Goal: Task Accomplishment & Management: Use online tool/utility

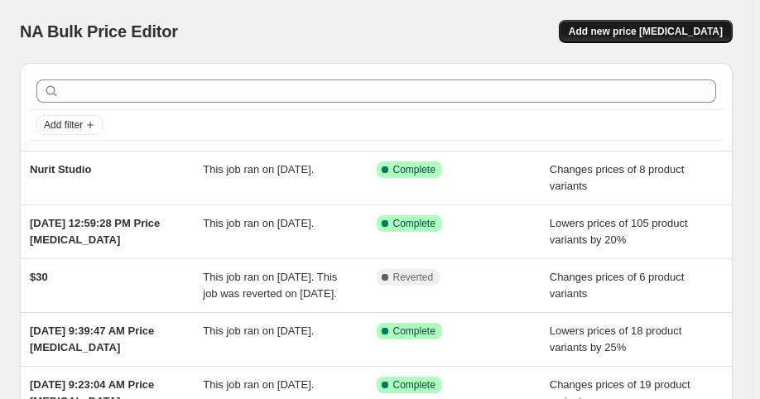
click at [623, 33] on span "Add new price [MEDICAL_DATA]" at bounding box center [646, 31] width 154 height 13
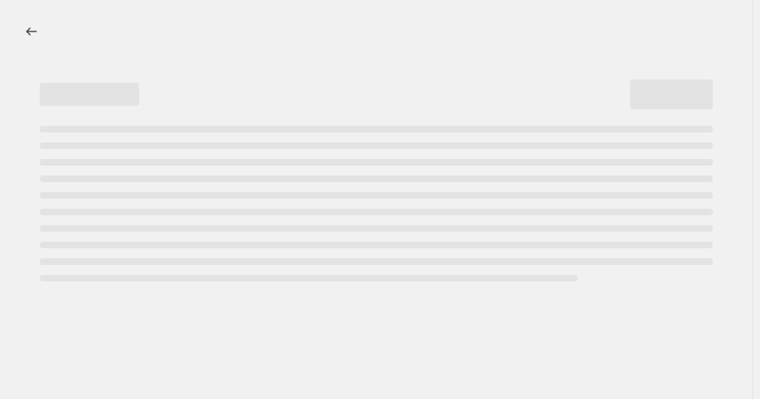
select select "percentage"
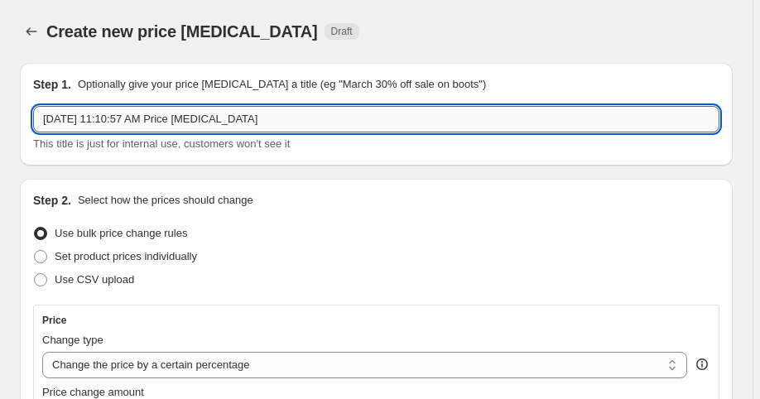
click at [197, 124] on input "[DATE] 11:10:57 AM Price [MEDICAL_DATA]" at bounding box center [376, 119] width 687 height 27
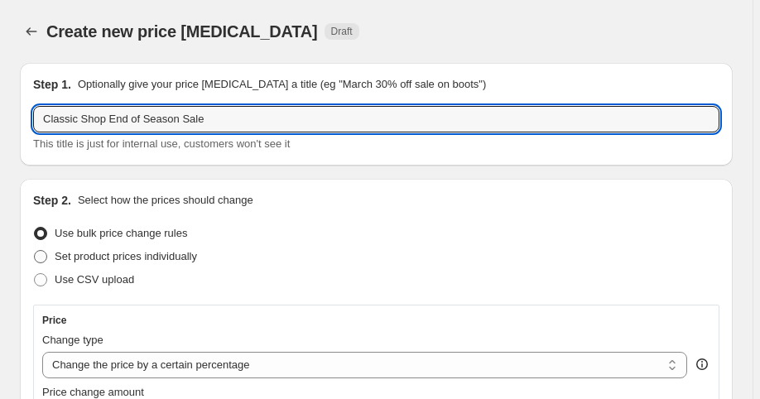
type input "Classic Shop End of Season Sale"
click at [99, 258] on span "Set product prices individually" at bounding box center [126, 256] width 142 height 12
click at [35, 251] on input "Set product prices individually" at bounding box center [34, 250] width 1 height 1
radio input "true"
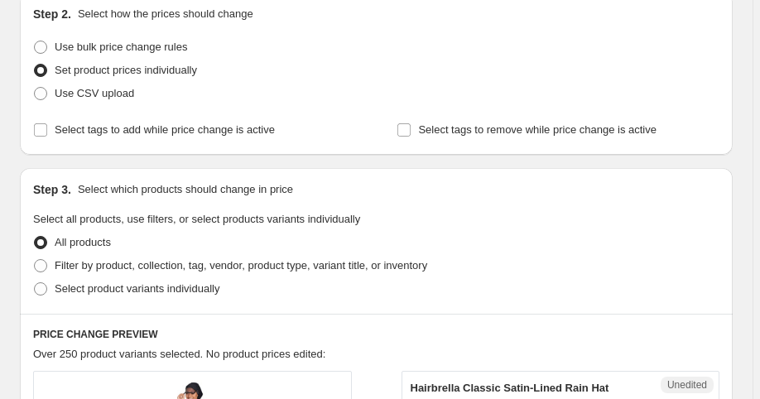
scroll to position [265, 0]
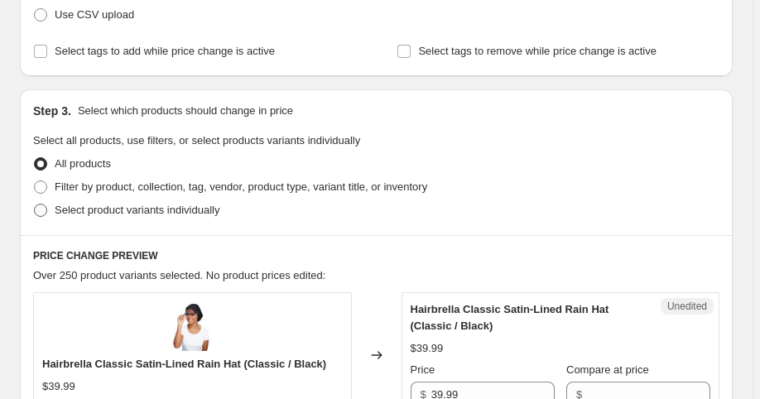
click at [65, 205] on span "Select product variants individually" at bounding box center [137, 210] width 165 height 12
click at [35, 205] on input "Select product variants individually" at bounding box center [34, 204] width 1 height 1
radio input "true"
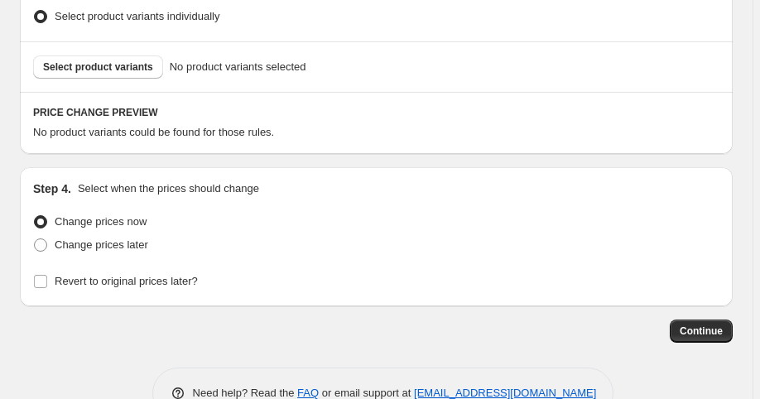
scroll to position [464, 0]
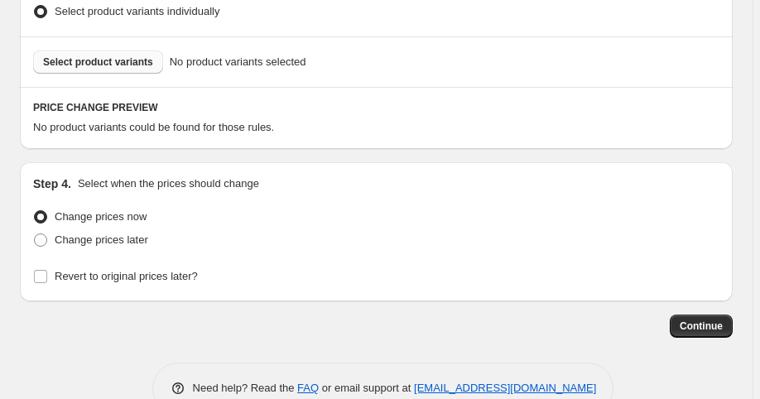
click at [113, 67] on span "Select product variants" at bounding box center [98, 61] width 110 height 13
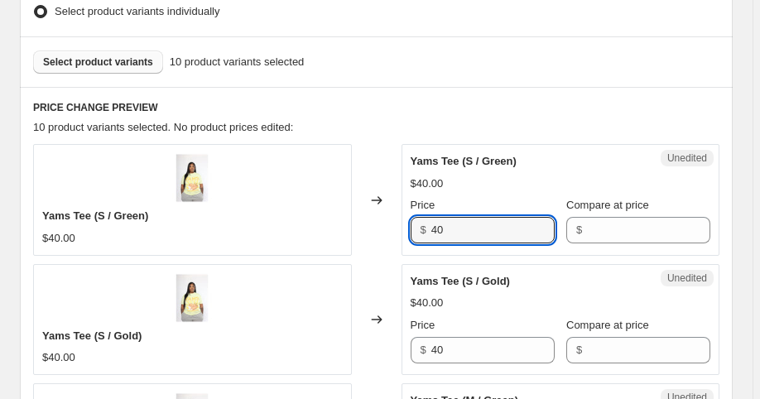
drag, startPoint x: 425, startPoint y: 230, endPoint x: 372, endPoint y: 230, distance: 53.0
click at [372, 230] on div "Yams Tee (S / Green) $40.00 Changed to Unedited Yams Tee (S / Green) $40.00 Pri…" at bounding box center [376, 199] width 687 height 111
type input "30"
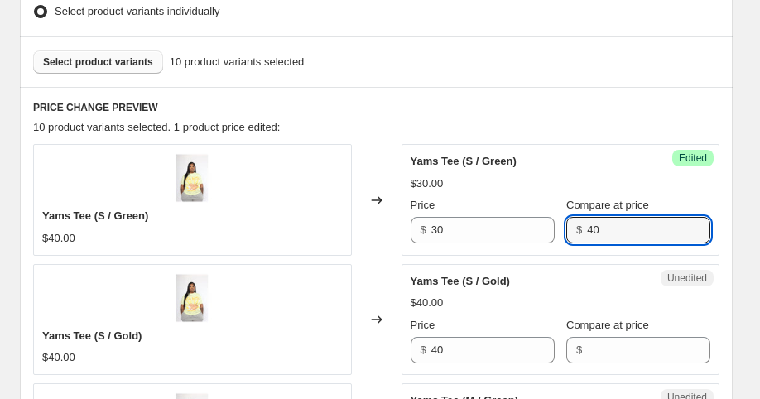
type input "40"
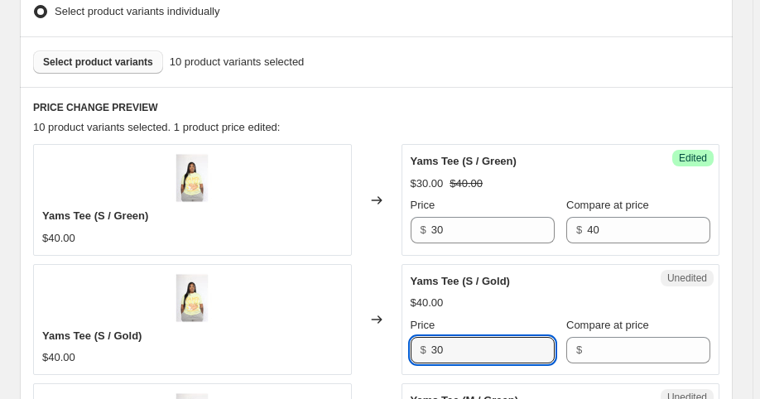
type input "30"
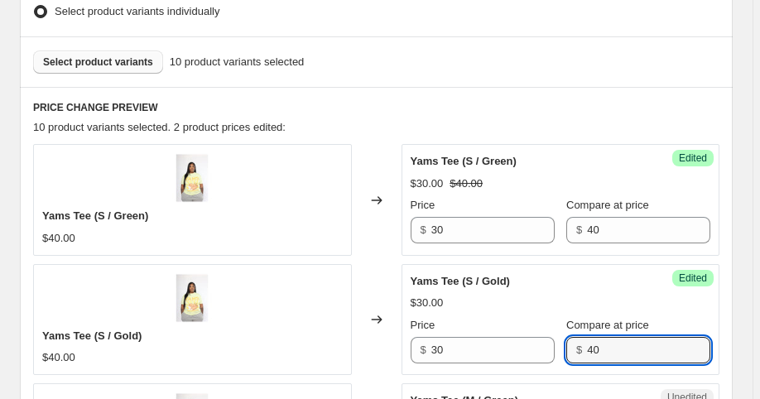
type input "40"
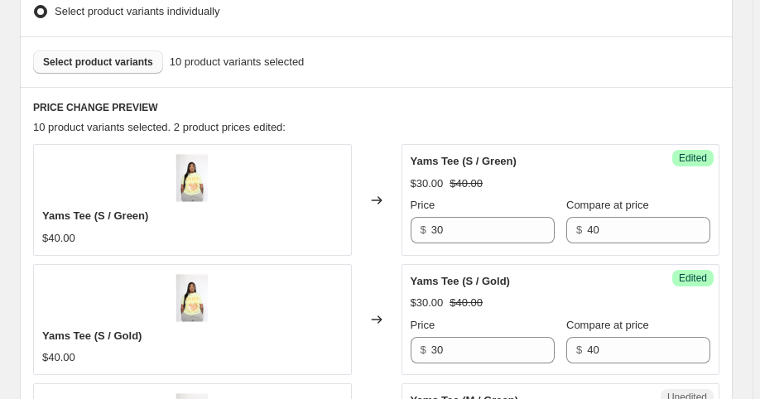
scroll to position [731, 0]
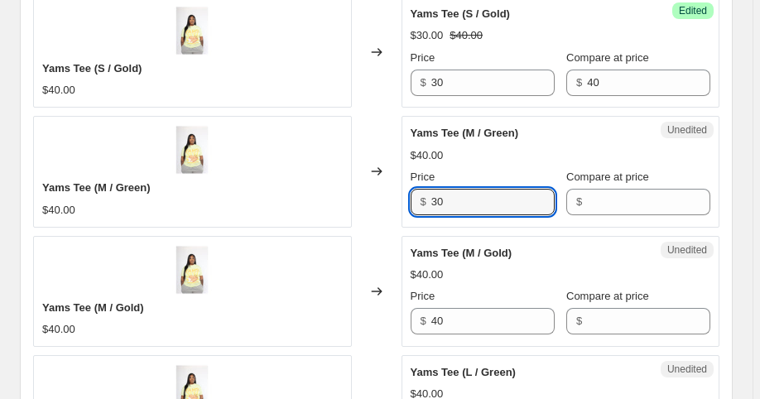
type input "30"
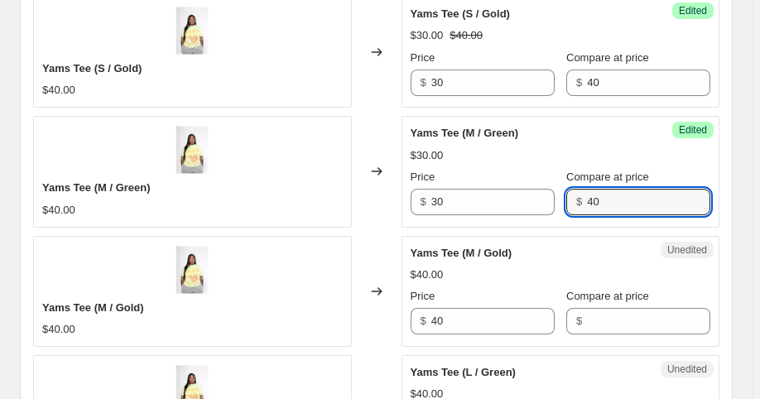
type input "40"
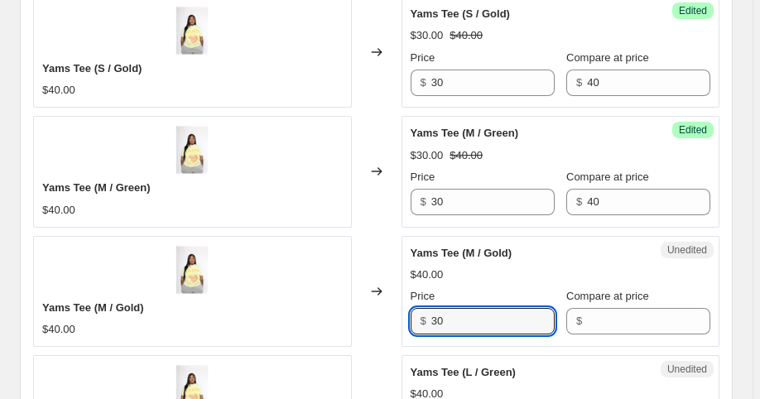
type input "30"
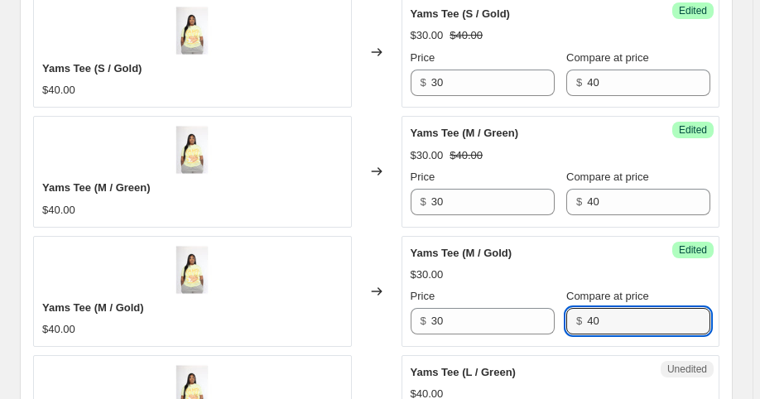
type input "40"
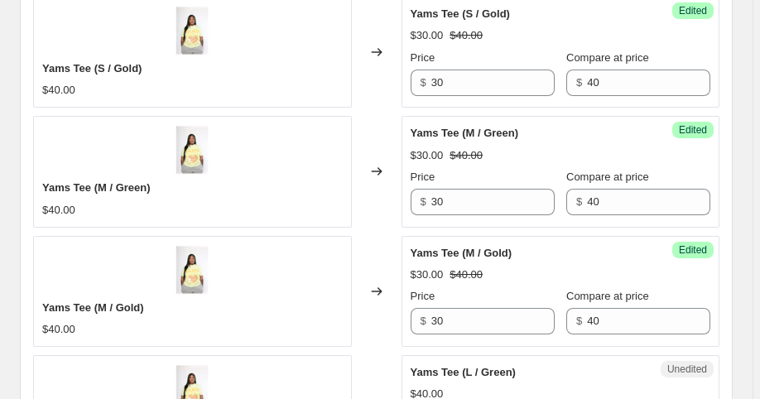
scroll to position [970, 0]
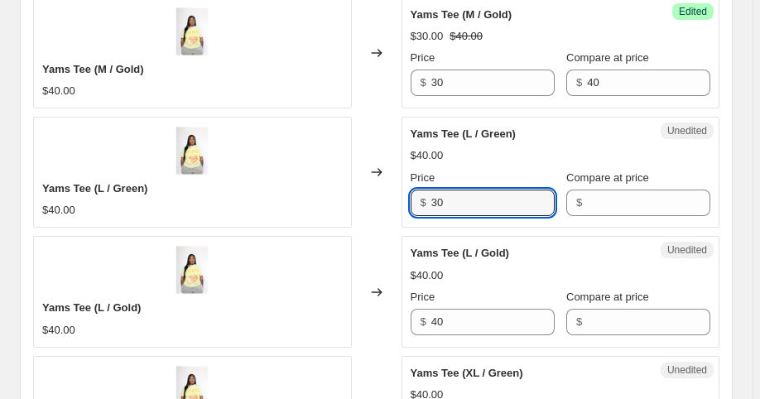
type input "30"
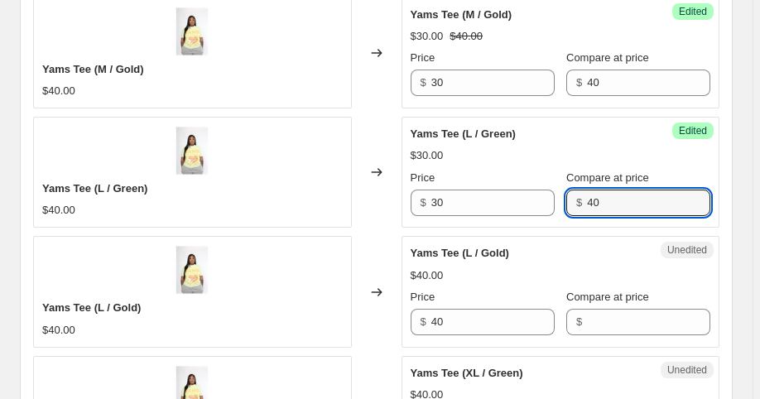
type input "40"
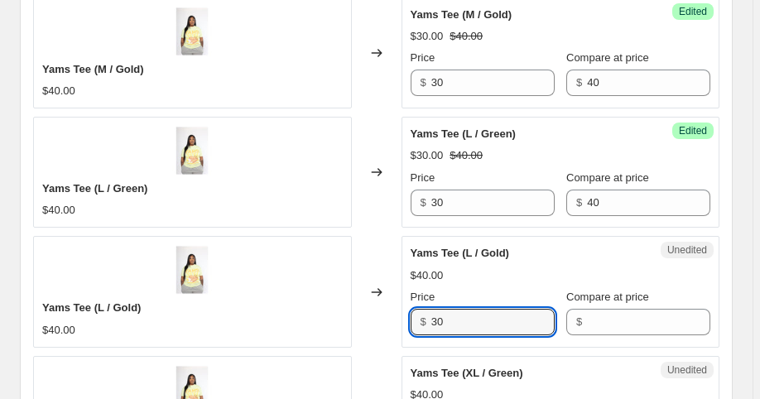
type input "30"
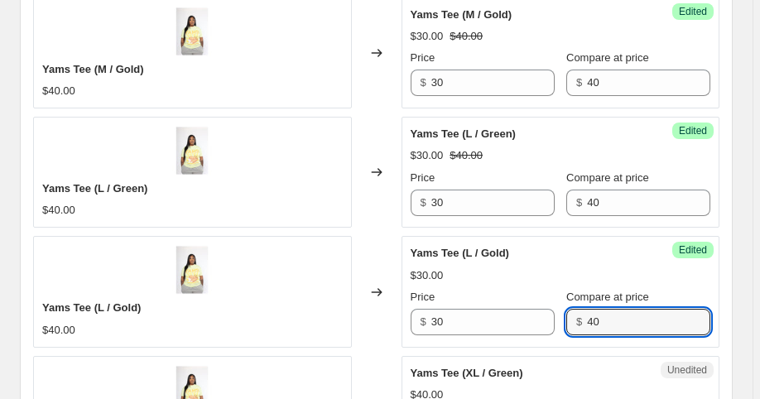
type input "40"
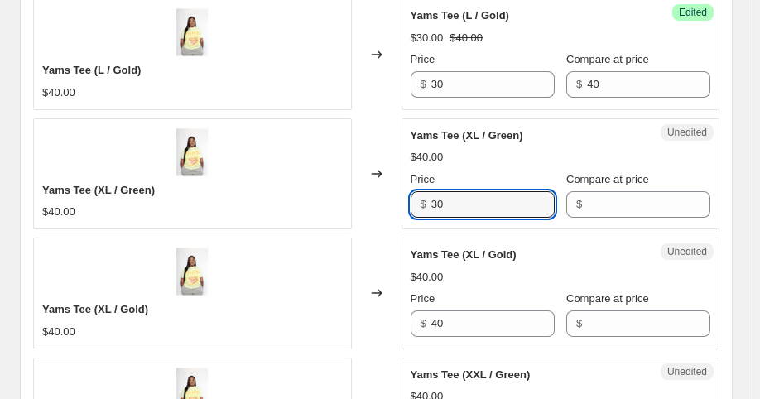
type input "30"
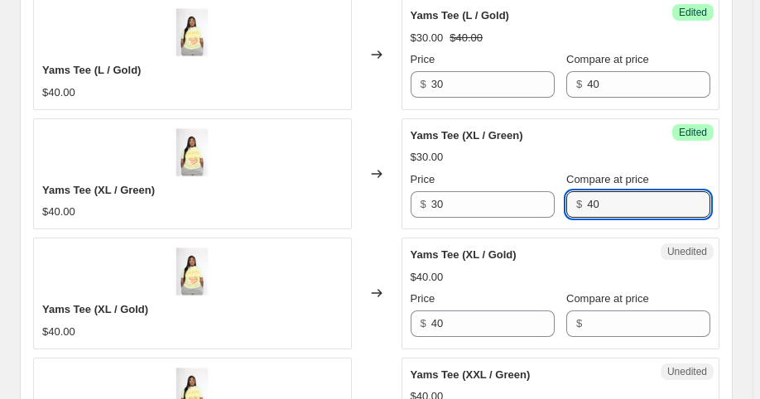
type input "40"
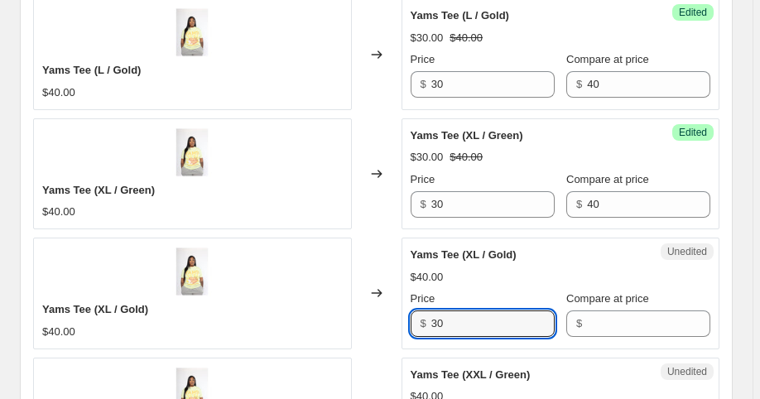
type input "30"
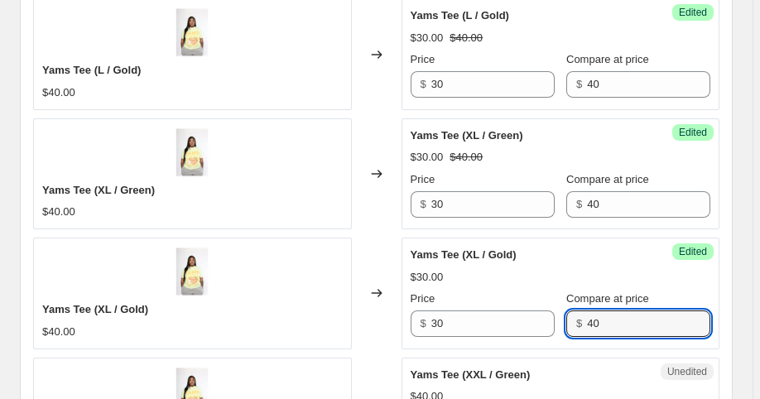
type input "40"
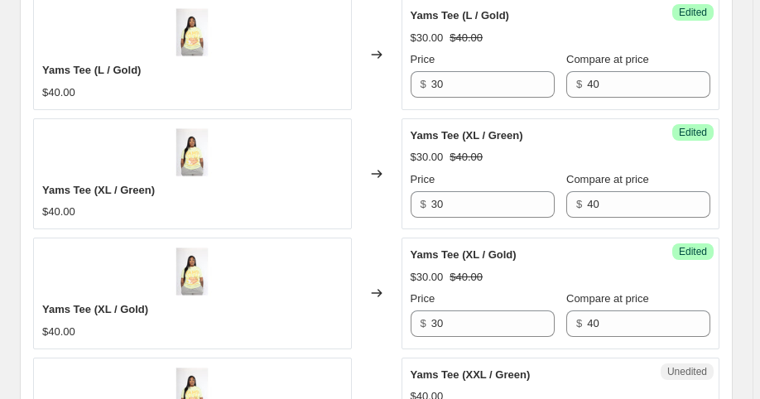
scroll to position [1445, 0]
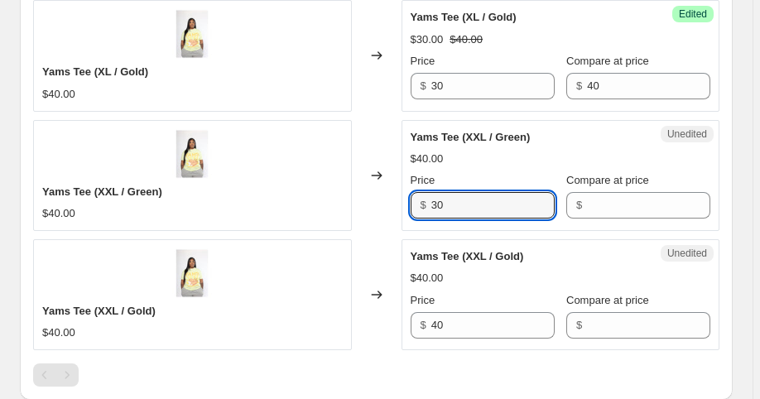
type input "30"
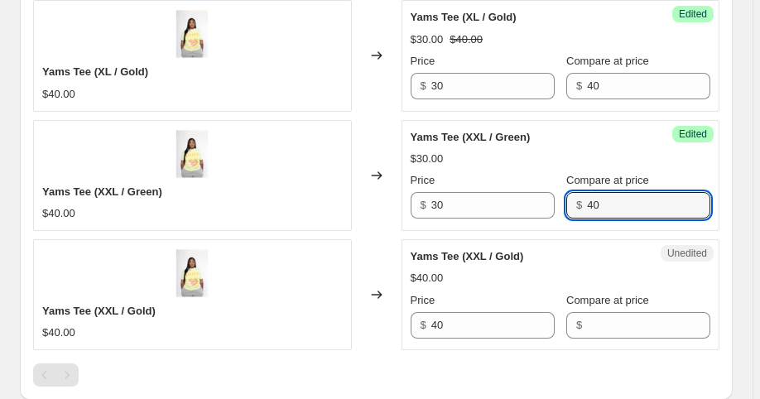
type input "40"
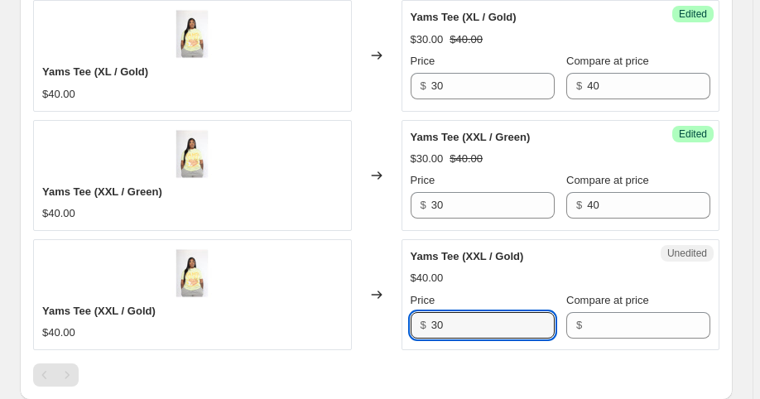
type input "30"
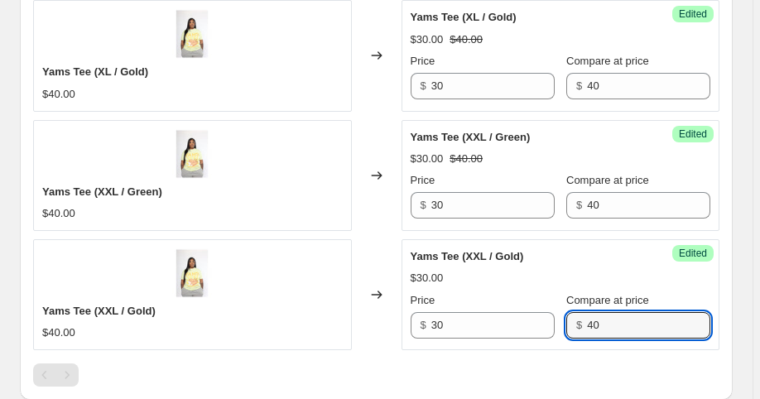
type input "40"
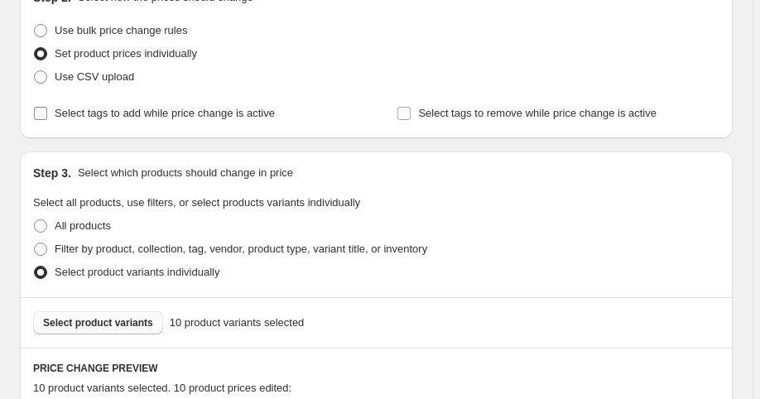
scroll to position [176, 0]
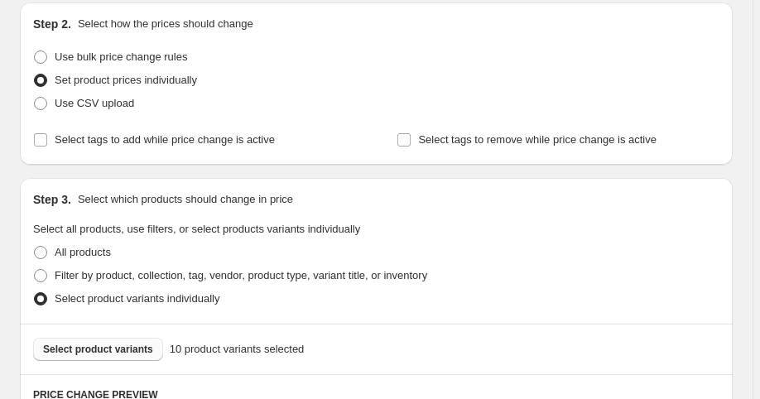
click at [103, 343] on span "Select product variants" at bounding box center [98, 349] width 110 height 13
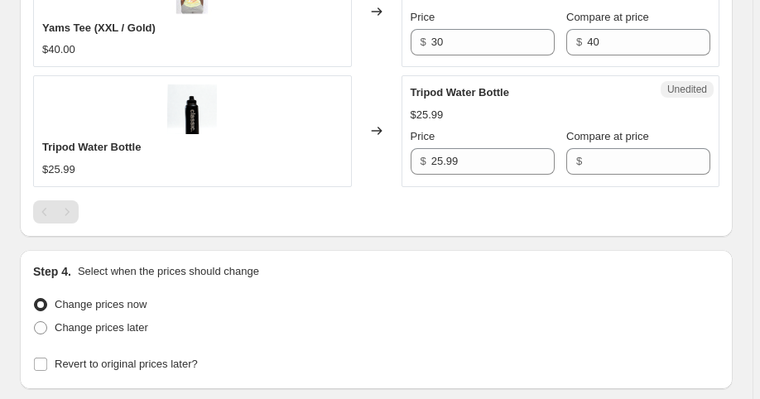
scroll to position [1833, 0]
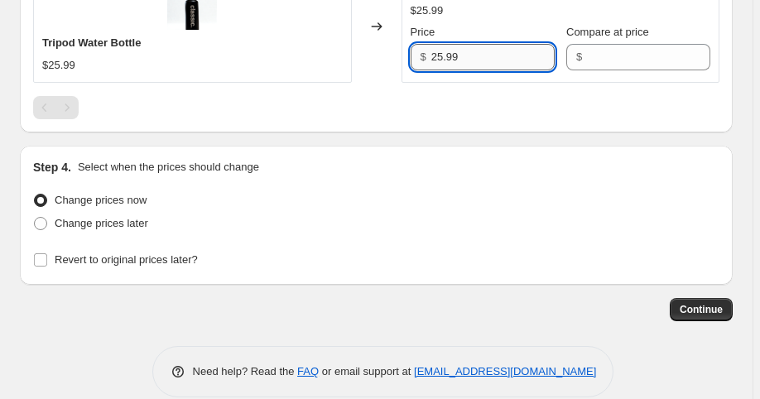
click at [459, 45] on input "25.99" at bounding box center [493, 57] width 123 height 27
click at [497, 59] on input "2" at bounding box center [493, 57] width 123 height 27
type input "20.99"
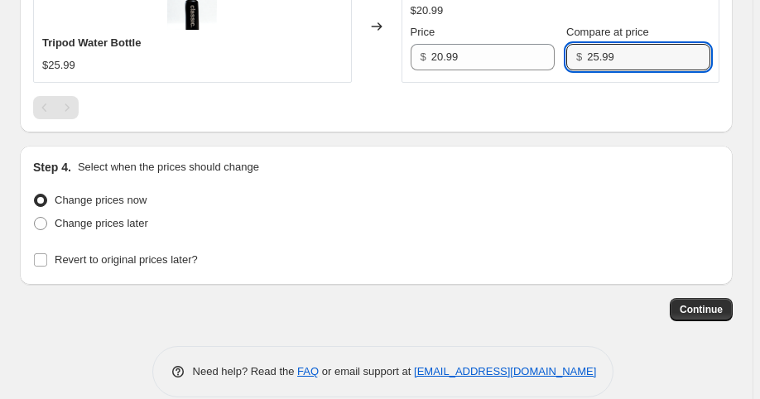
type input "25.99"
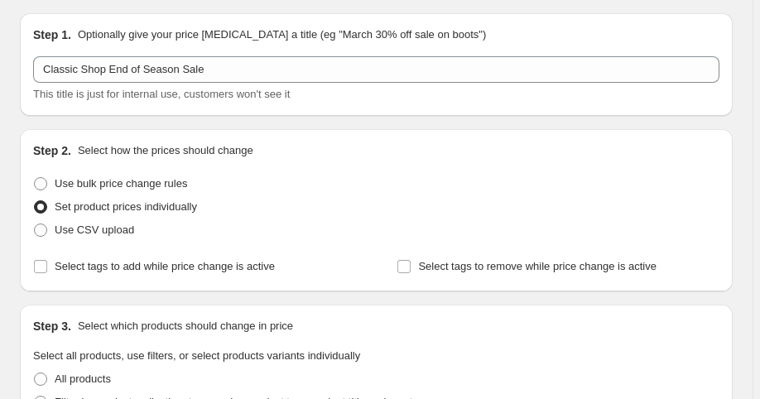
scroll to position [0, 0]
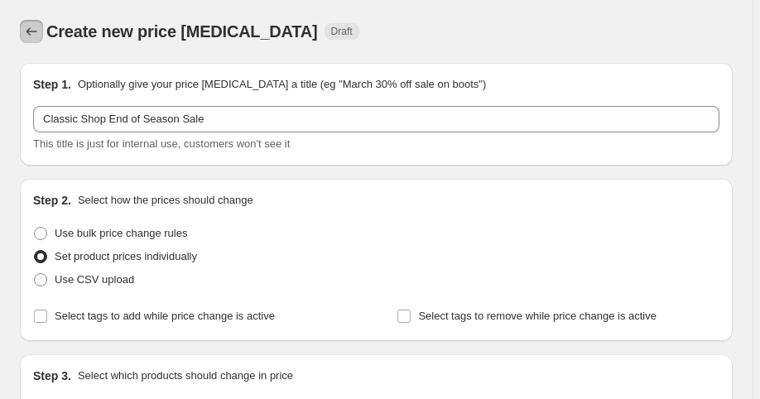
click at [33, 35] on icon "Price change jobs" at bounding box center [31, 31] width 17 height 17
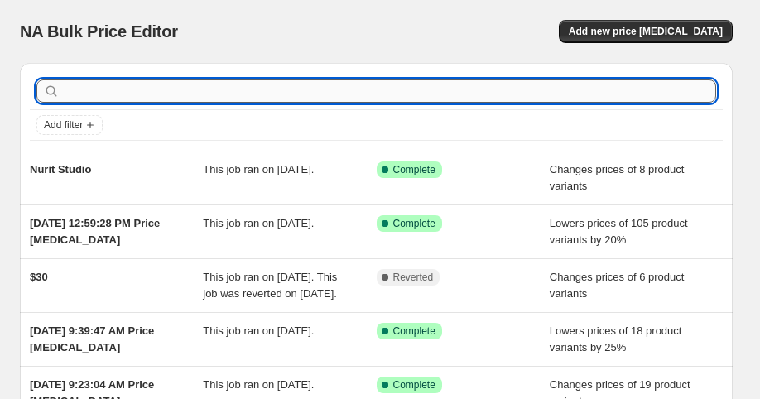
click at [94, 92] on input "text" at bounding box center [390, 91] width 654 height 23
type input "[PERSON_NAME]"
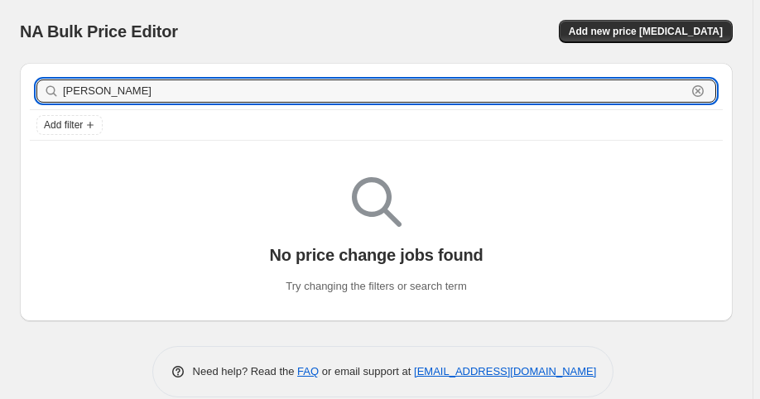
drag, startPoint x: 120, startPoint y: 95, endPoint x: -24, endPoint y: 90, distance: 144.2
click at [0, 90] on html "Home Settings Plans Skip to content NA Bulk Price Editor. This page is ready NA…" at bounding box center [380, 199] width 760 height 399
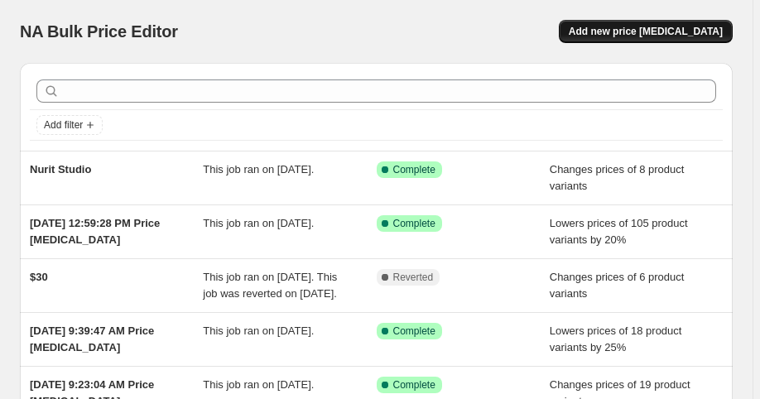
click at [696, 32] on span "Add new price [MEDICAL_DATA]" at bounding box center [646, 31] width 154 height 13
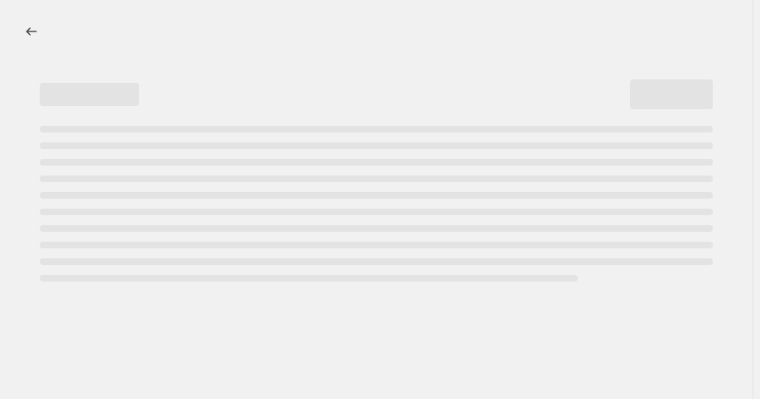
select select "percentage"
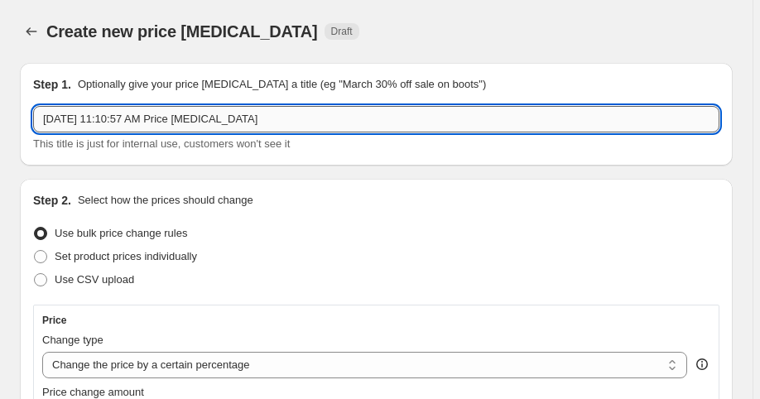
click at [99, 114] on input "[DATE] 11:10:57 AM Price [MEDICAL_DATA]" at bounding box center [376, 119] width 687 height 27
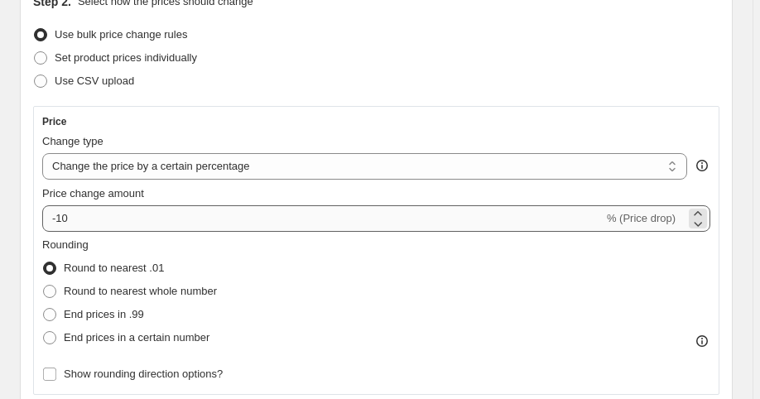
type input "Ataraxia Tea Blend"
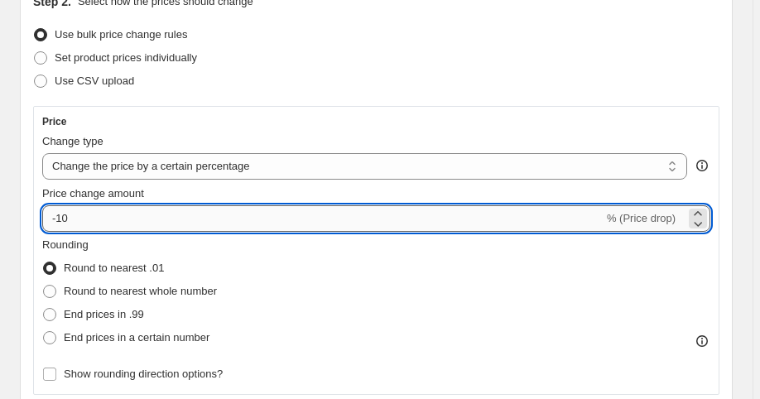
click at [101, 210] on input "-10" at bounding box center [323, 218] width 562 height 27
type input "-1"
type input "-50"
click at [152, 158] on select "Change the price to a certain amount Change the price by a certain amount Chang…" at bounding box center [364, 166] width 645 height 27
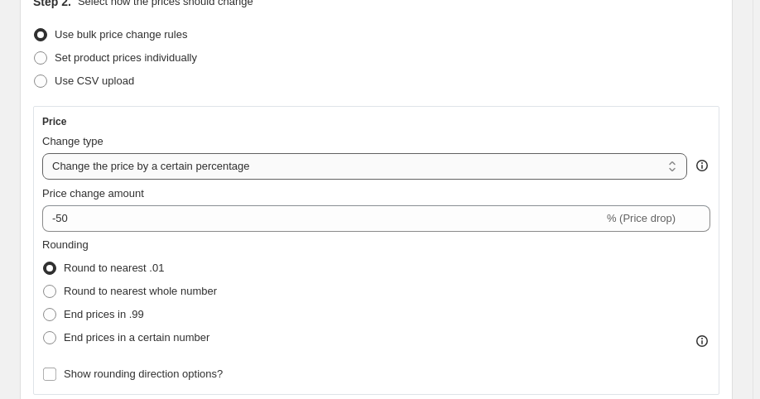
click at [42, 153] on select "Change the price to a certain amount Change the price by a certain amount Chang…" at bounding box center [364, 166] width 645 height 27
click at [346, 65] on div "Set product prices individually" at bounding box center [376, 57] width 687 height 23
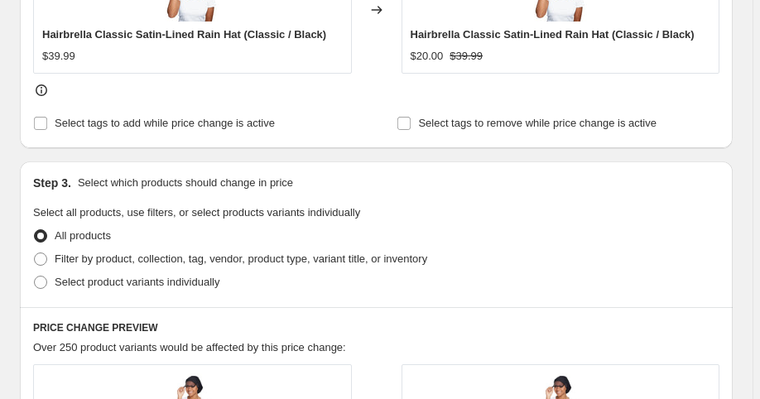
scroll to position [795, 0]
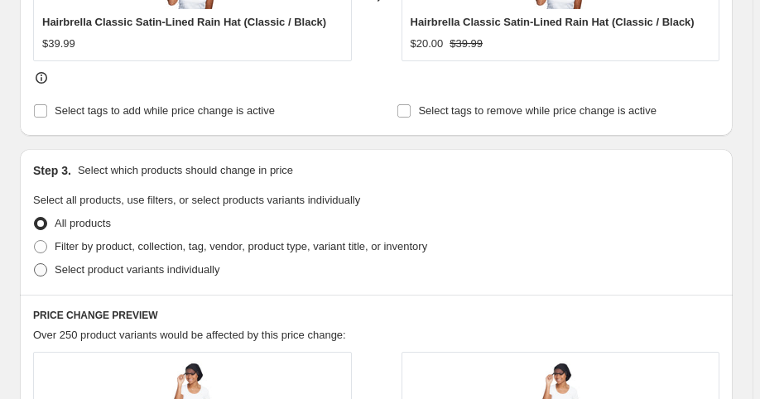
click at [85, 268] on span "Select product variants individually" at bounding box center [137, 269] width 165 height 12
click at [35, 264] on input "Select product variants individually" at bounding box center [34, 263] width 1 height 1
radio input "true"
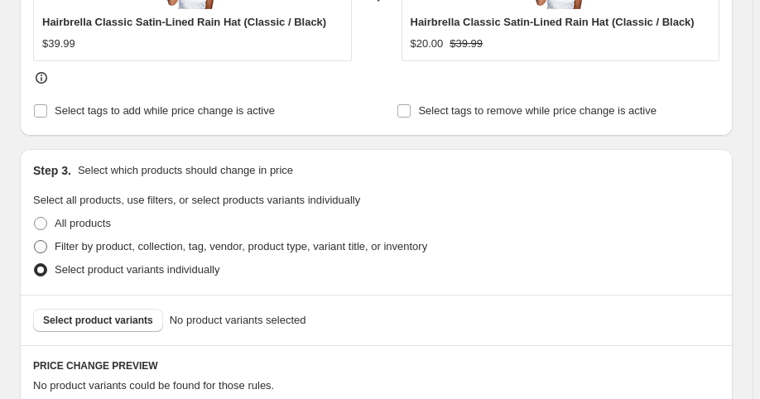
click at [82, 248] on span "Filter by product, collection, tag, vendor, product type, variant title, or inv…" at bounding box center [241, 246] width 373 height 12
click at [35, 241] on input "Filter by product, collection, tag, vendor, product type, variant title, or inv…" at bounding box center [34, 240] width 1 height 1
radio input "true"
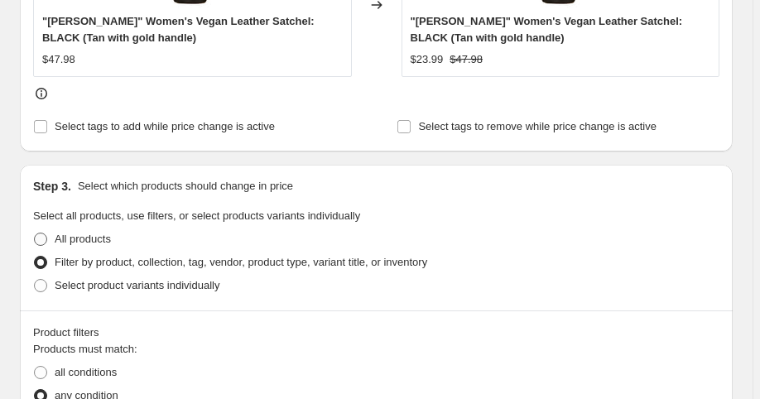
scroll to position [928, 0]
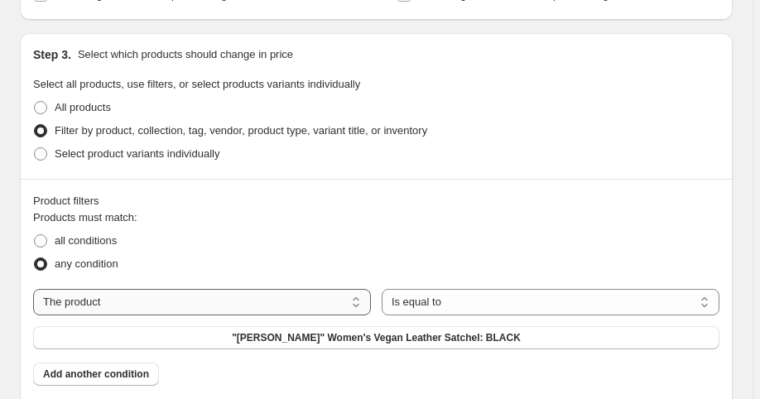
click at [105, 297] on select "The product The product's collection The product's tag The product's vendor The…" at bounding box center [202, 302] width 338 height 27
select select "vendor"
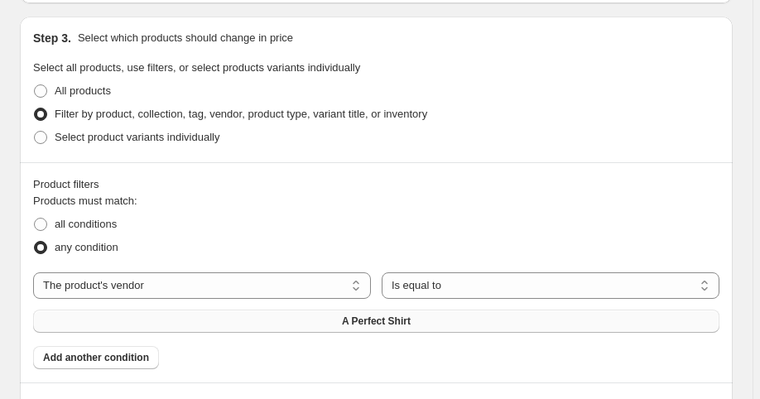
click at [383, 325] on span "A Perfect Shirt" at bounding box center [376, 321] width 69 height 13
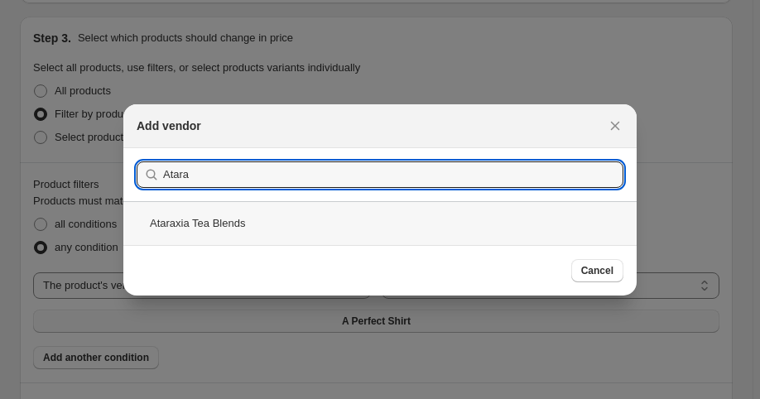
type input "Atara"
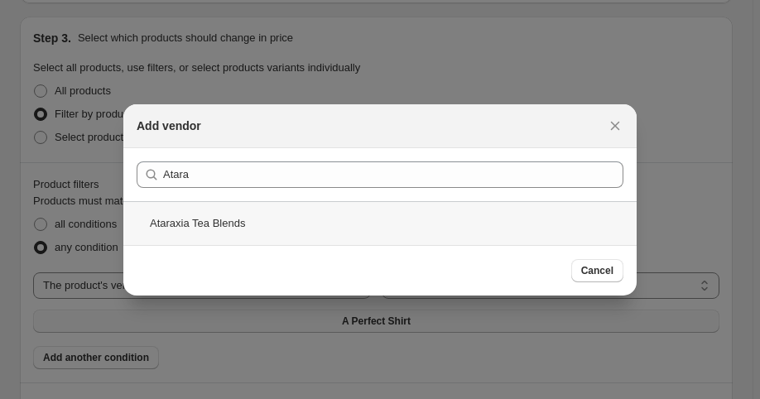
click at [256, 219] on div "Ataraxia Tea Blends" at bounding box center [380, 223] width 514 height 44
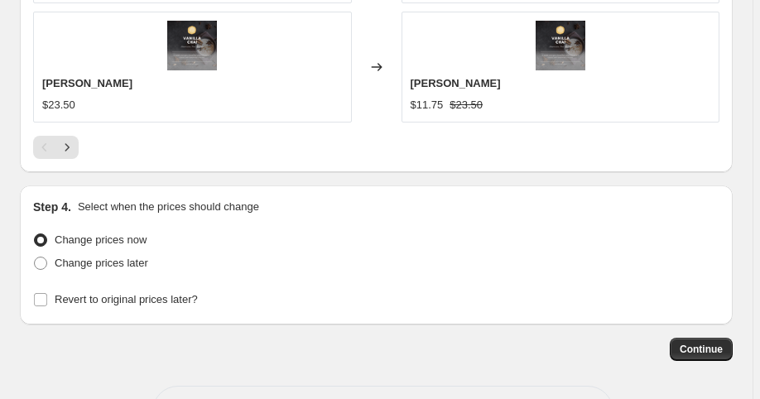
scroll to position [1826, 0]
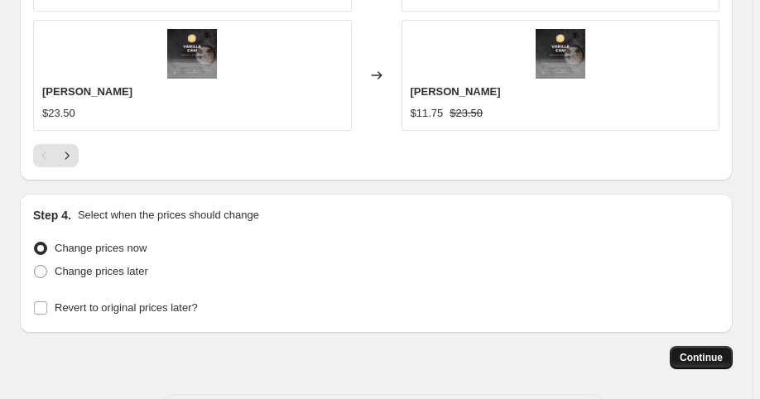
click at [718, 351] on span "Continue" at bounding box center [701, 357] width 43 height 13
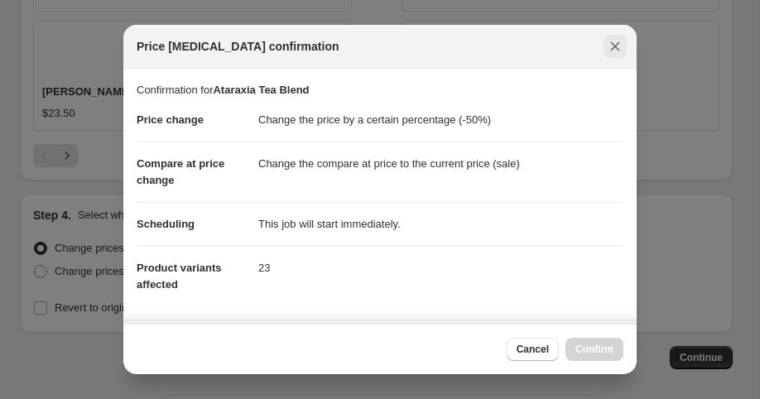
click at [615, 48] on icon "Close" at bounding box center [615, 46] width 17 height 17
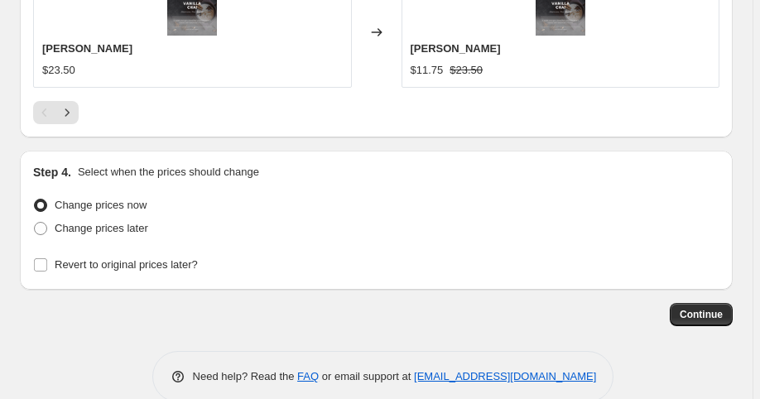
scroll to position [1893, 0]
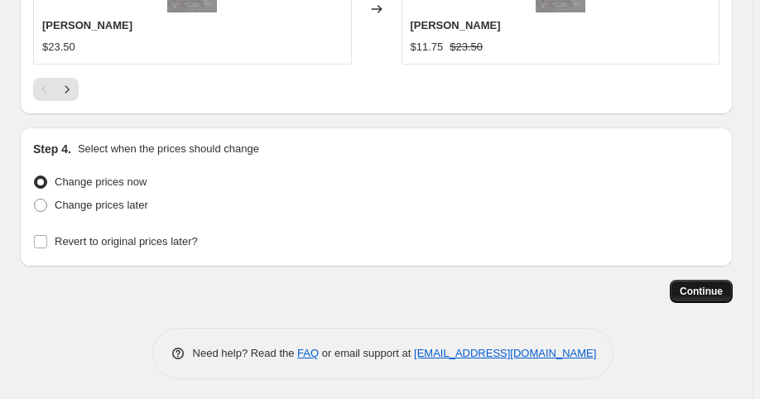
click at [723, 287] on span "Continue" at bounding box center [701, 291] width 43 height 13
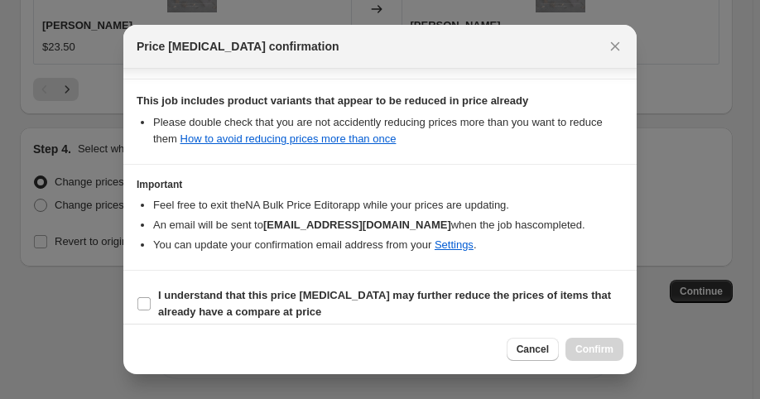
scroll to position [296, 0]
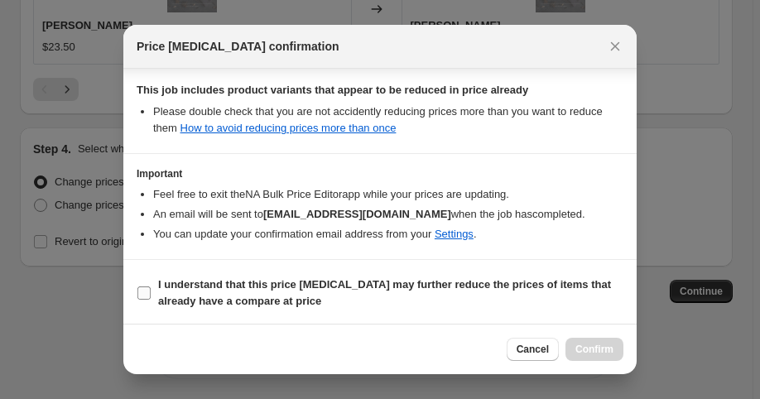
click at [161, 292] on b "I understand that this price [MEDICAL_DATA] may further reduce the prices of it…" at bounding box center [384, 292] width 453 height 29
click at [151, 292] on input "I understand that this price [MEDICAL_DATA] may further reduce the prices of it…" at bounding box center [144, 293] width 13 height 13
checkbox input "true"
click at [599, 349] on span "Confirm" at bounding box center [595, 349] width 38 height 13
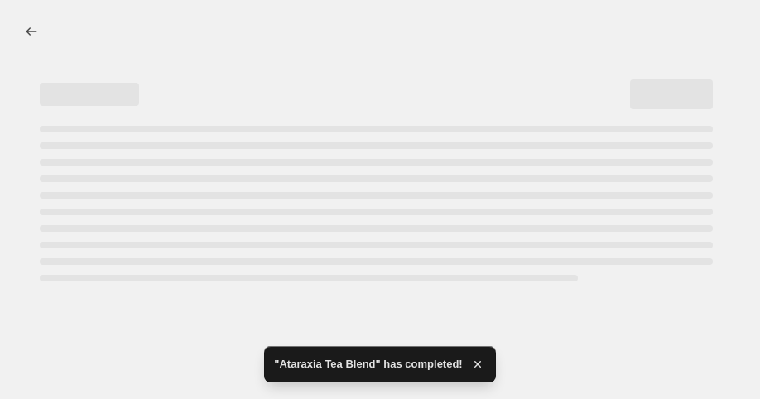
select select "percentage"
select select "vendor"
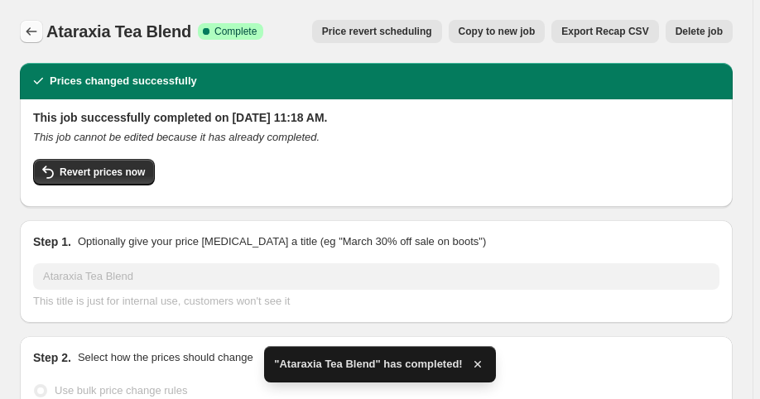
click at [27, 28] on icon "Price change jobs" at bounding box center [31, 31] width 17 height 17
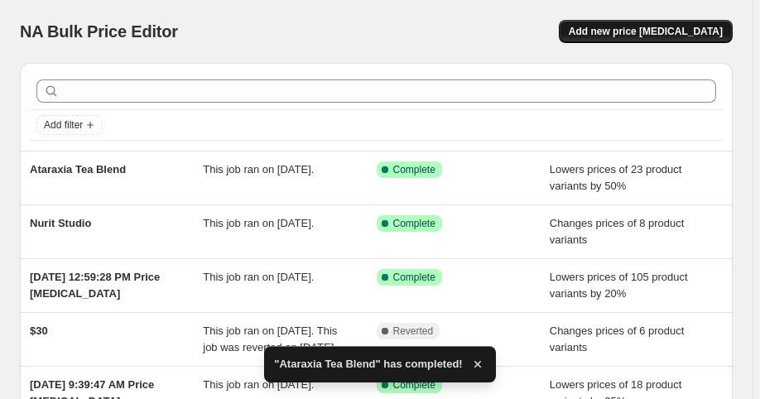
click at [634, 31] on span "Add new price [MEDICAL_DATA]" at bounding box center [646, 31] width 154 height 13
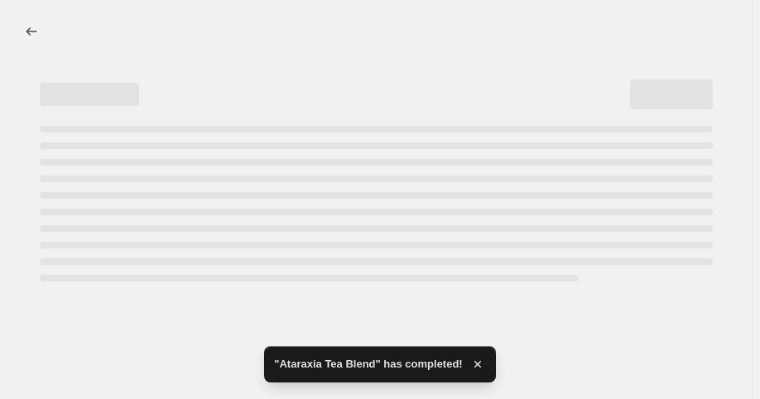
select select "percentage"
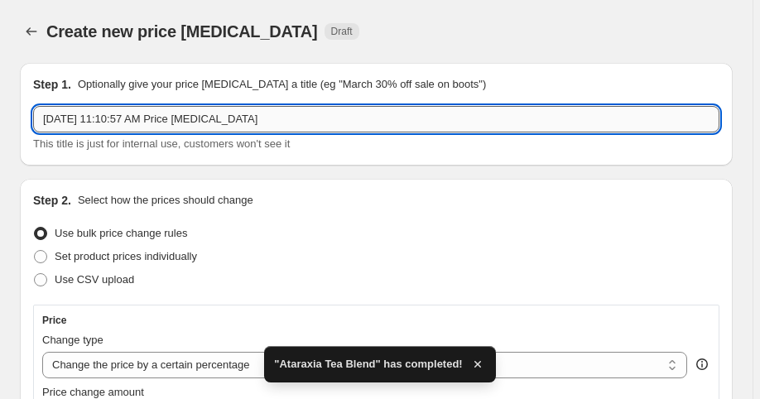
click at [190, 114] on input "[DATE] 11:10:57 AM Price [MEDICAL_DATA]" at bounding box center [376, 119] width 687 height 27
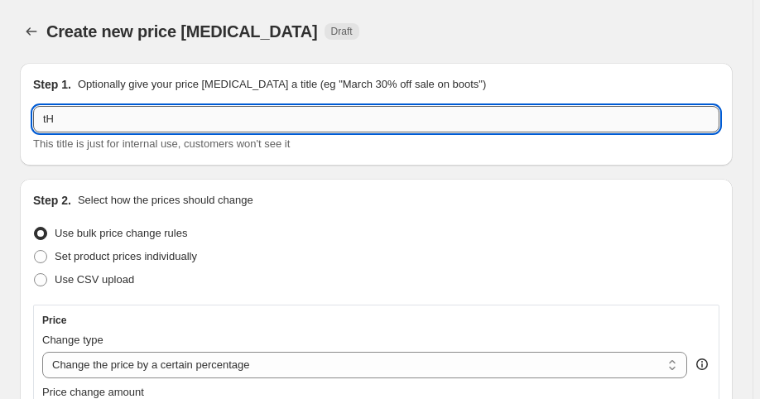
type input "t"
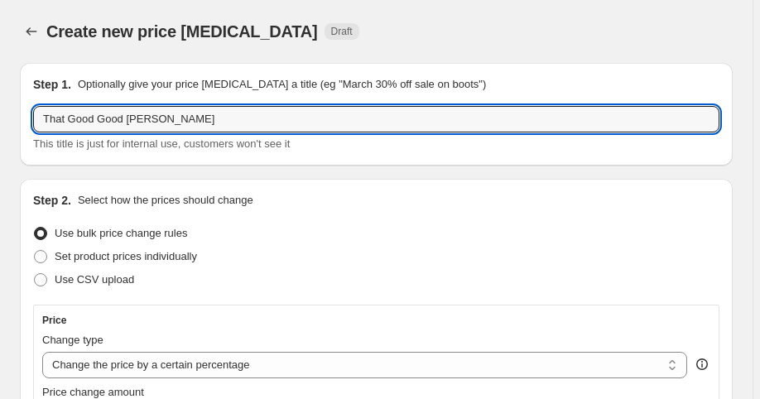
scroll to position [133, 0]
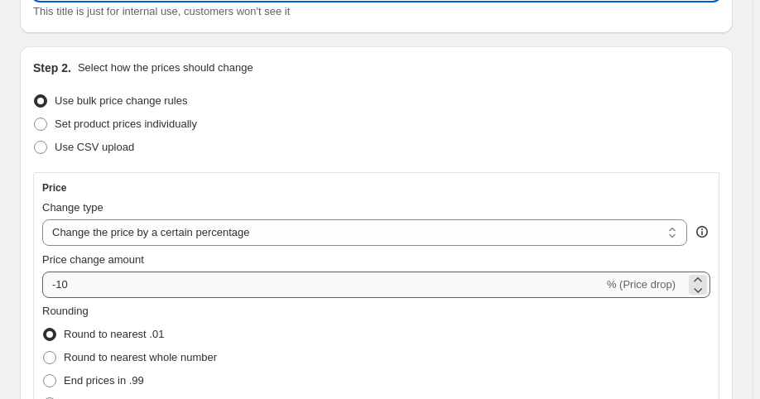
type input "That Good Good [PERSON_NAME]"
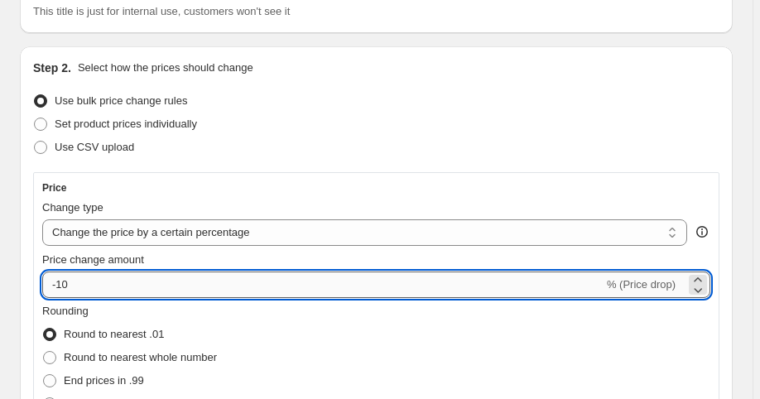
click at [106, 280] on input "-10" at bounding box center [323, 285] width 562 height 27
click at [85, 287] on input "-105" at bounding box center [323, 285] width 562 height 27
type input "-15"
click at [92, 128] on span "Set product prices individually" at bounding box center [126, 124] width 142 height 12
click at [35, 118] on input "Set product prices individually" at bounding box center [34, 118] width 1 height 1
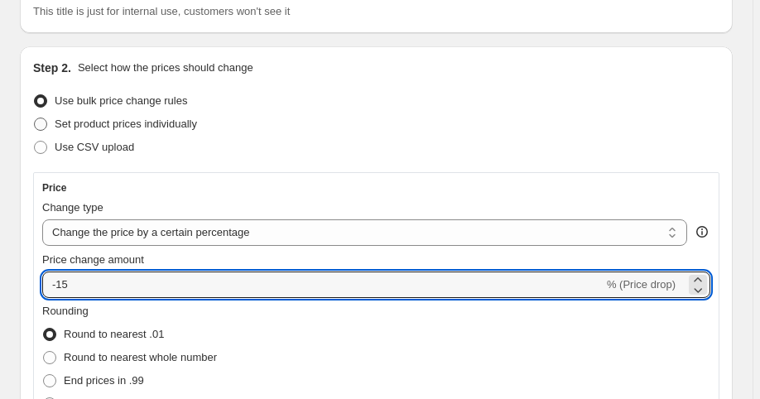
radio input "true"
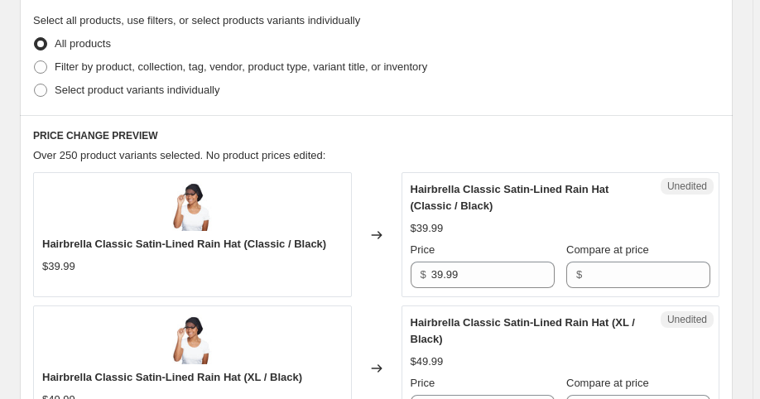
scroll to position [398, 0]
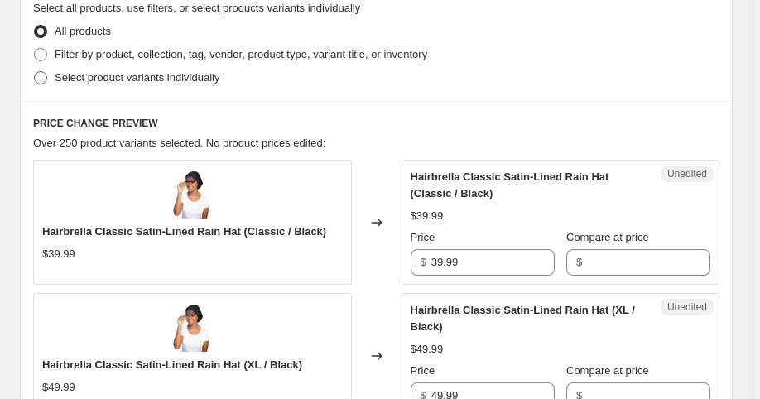
click at [82, 80] on span "Select product variants individually" at bounding box center [137, 77] width 165 height 12
click at [35, 72] on input "Select product variants individually" at bounding box center [34, 71] width 1 height 1
radio input "true"
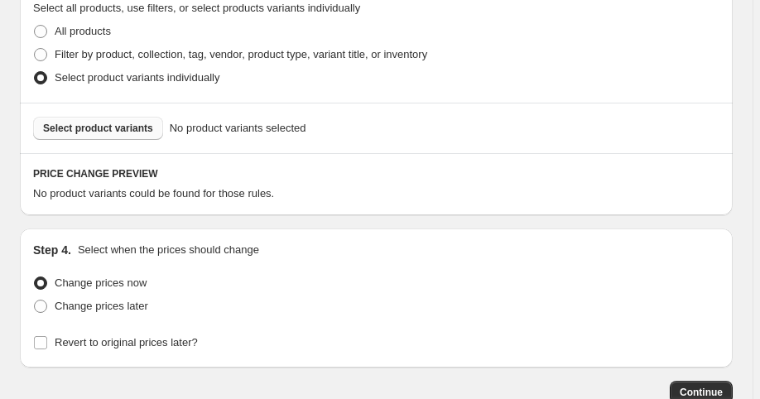
click at [100, 133] on span "Select product variants" at bounding box center [98, 128] width 110 height 13
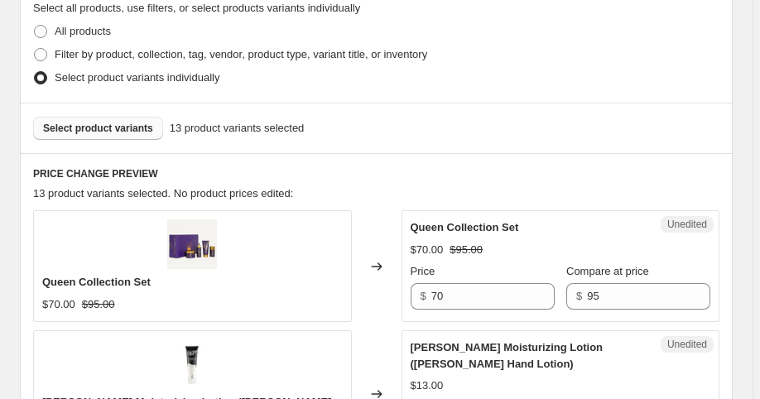
click at [122, 123] on span "Select product variants" at bounding box center [98, 128] width 110 height 13
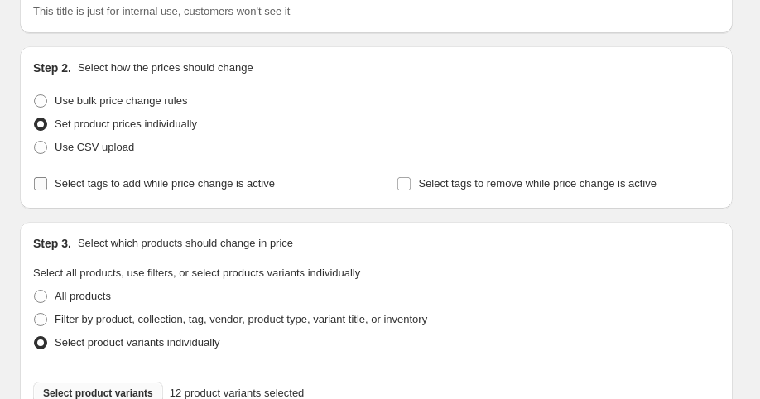
scroll to position [0, 0]
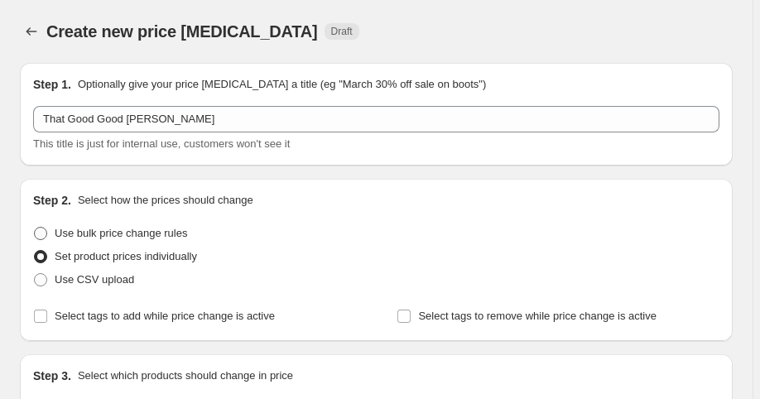
click at [89, 230] on span "Use bulk price change rules" at bounding box center [121, 233] width 133 height 12
click at [35, 228] on input "Use bulk price change rules" at bounding box center [34, 227] width 1 height 1
radio input "true"
select select "percentage"
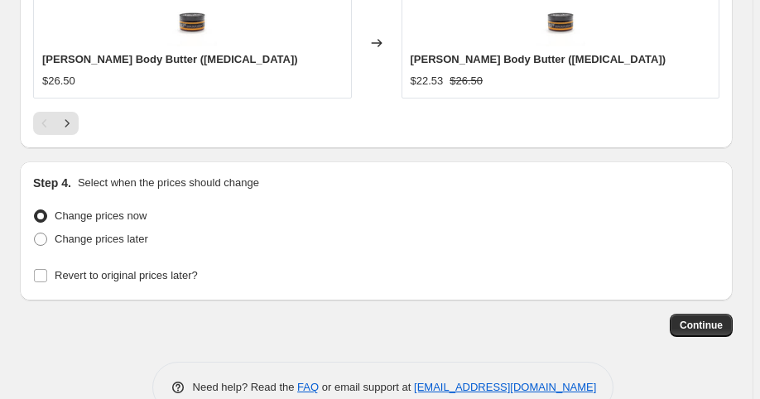
scroll to position [1739, 0]
click at [699, 318] on span "Continue" at bounding box center [701, 324] width 43 height 13
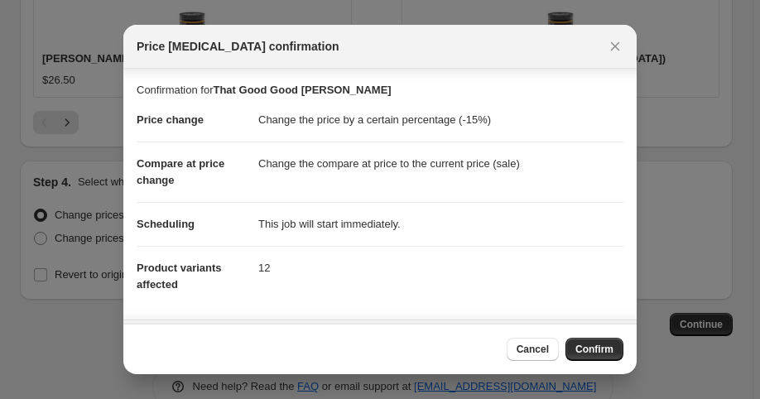
scroll to position [143, 0]
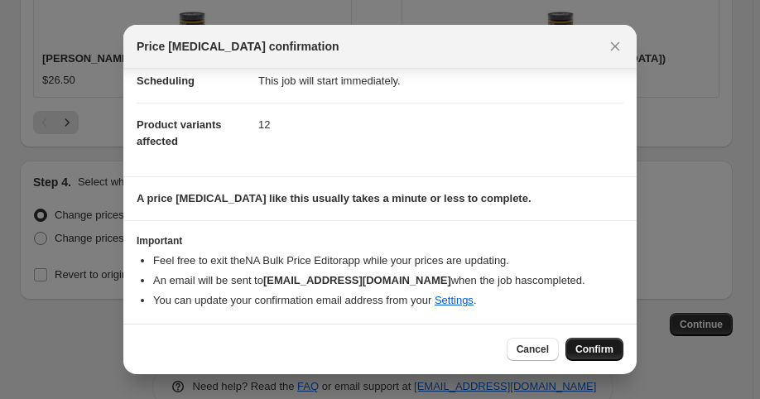
click at [590, 347] on span "Confirm" at bounding box center [595, 349] width 38 height 13
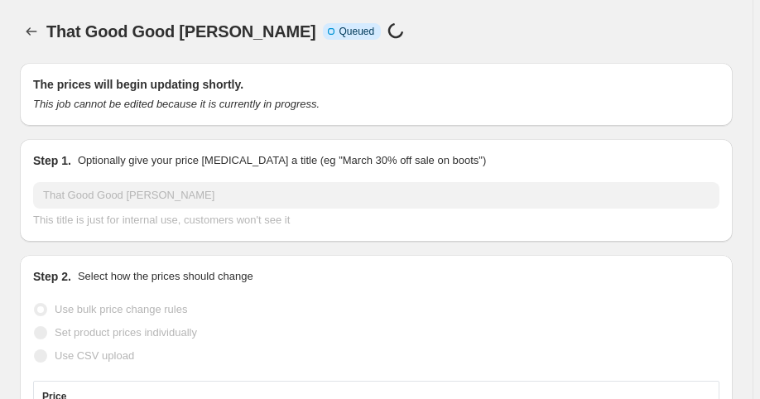
select select "percentage"
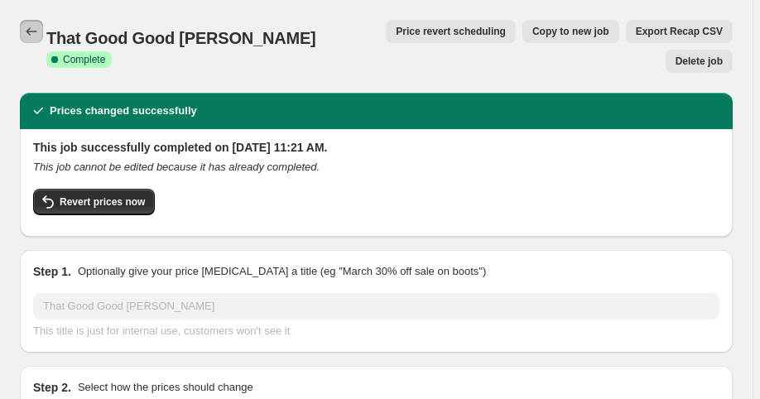
click at [23, 24] on icon "Price change jobs" at bounding box center [31, 31] width 17 height 17
